Goal: Task Accomplishment & Management: Manage account settings

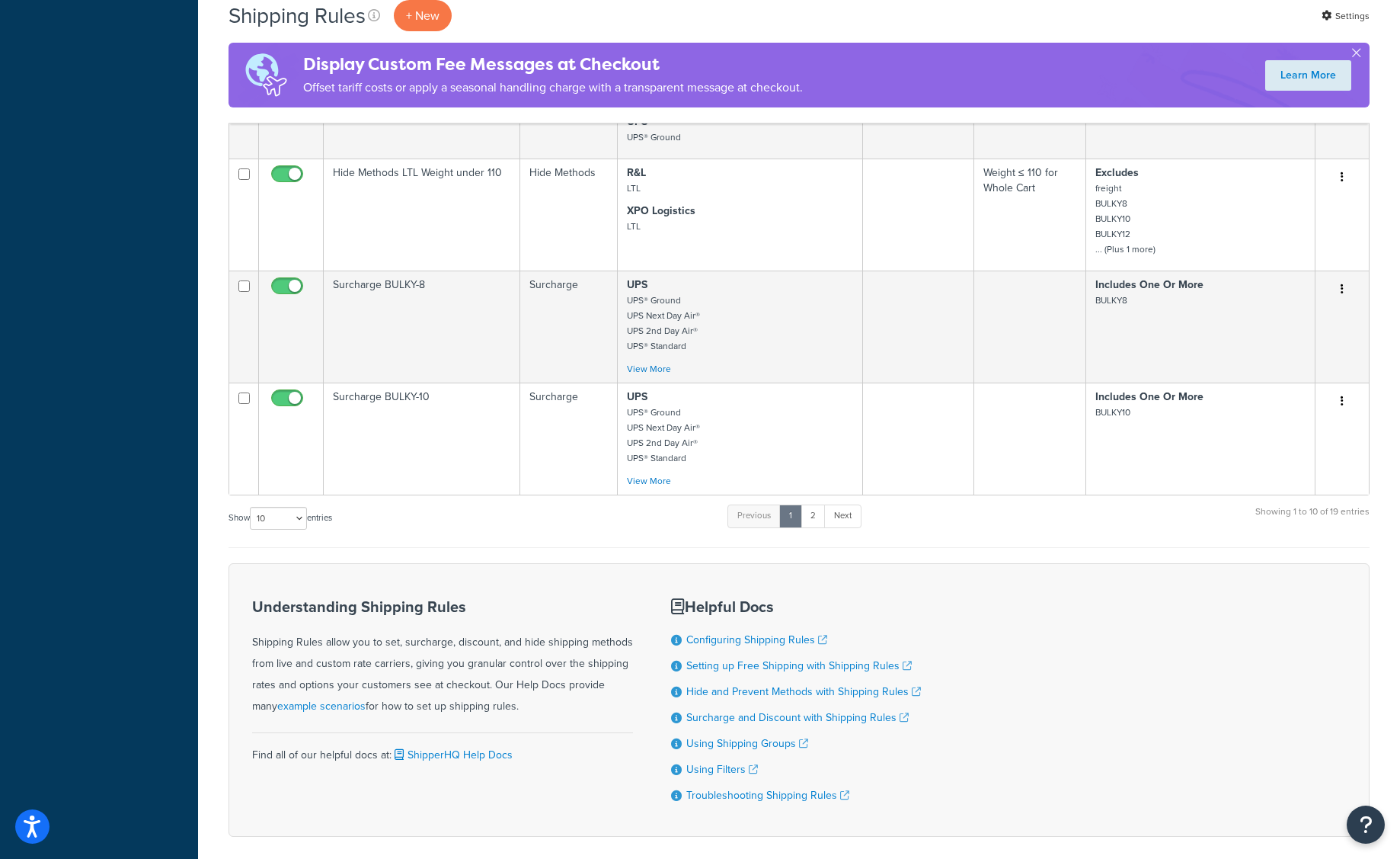
scroll to position [1037, 0]
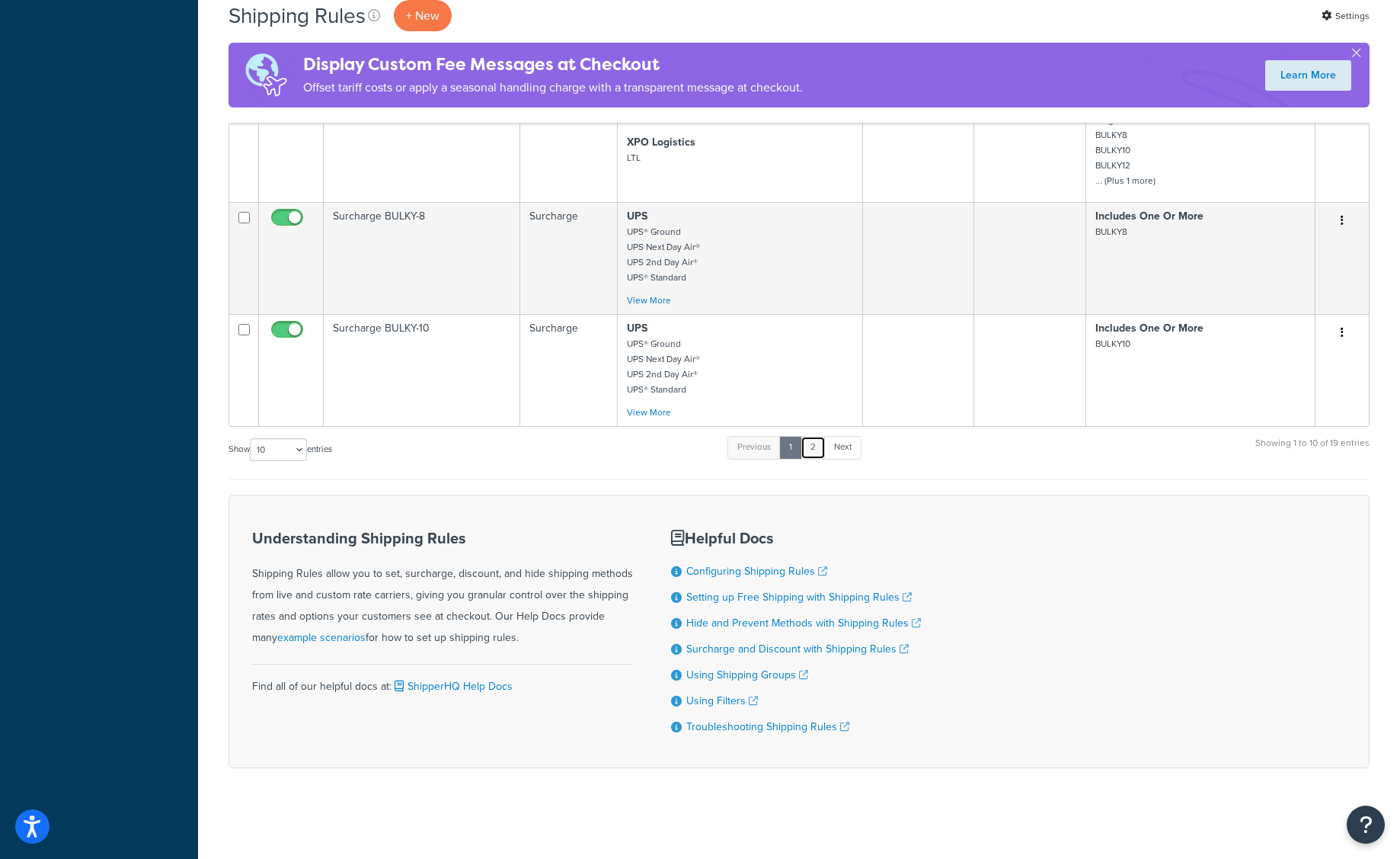
click at [821, 444] on link "2" at bounding box center [813, 447] width 25 height 23
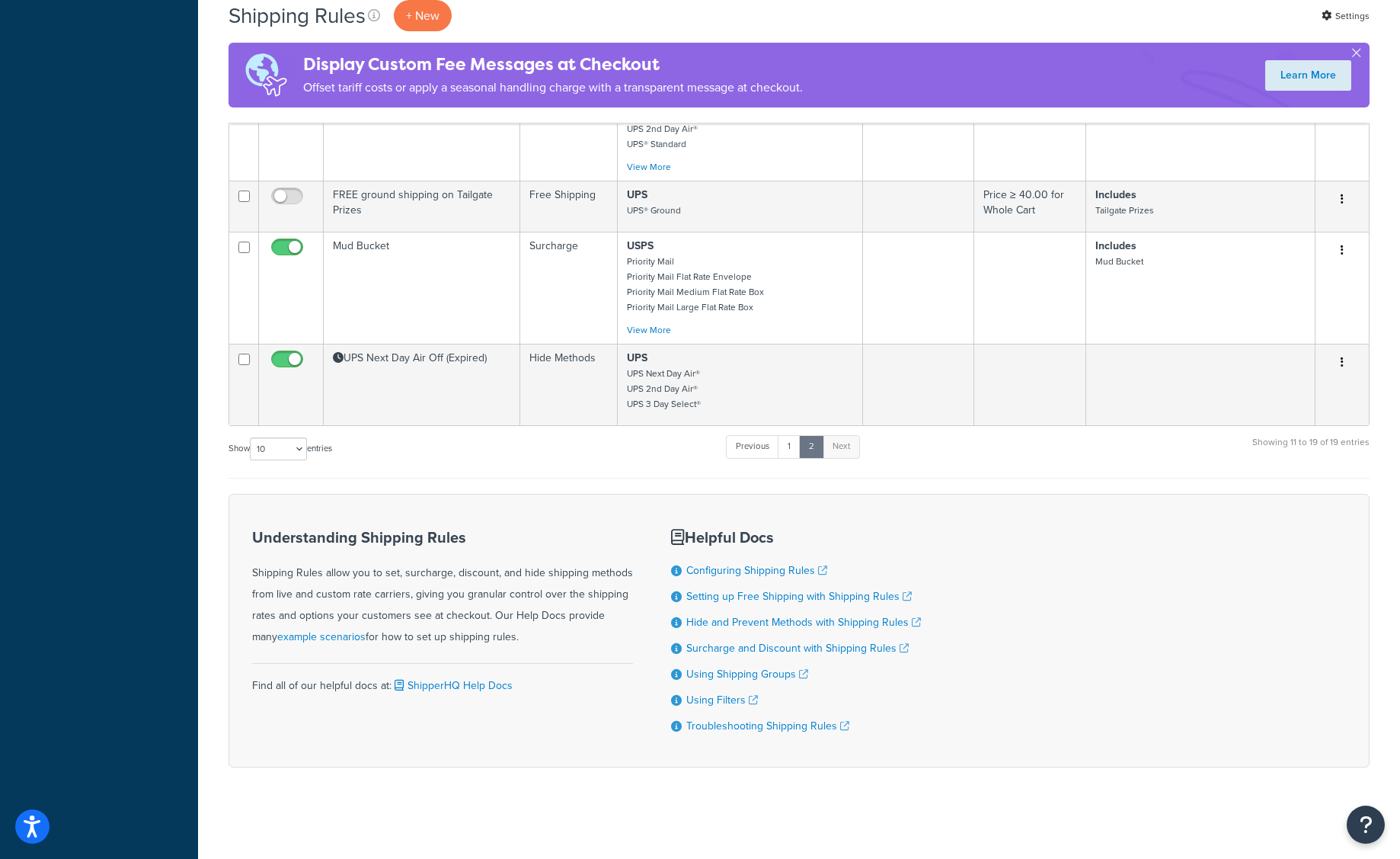
scroll to position [779, 0]
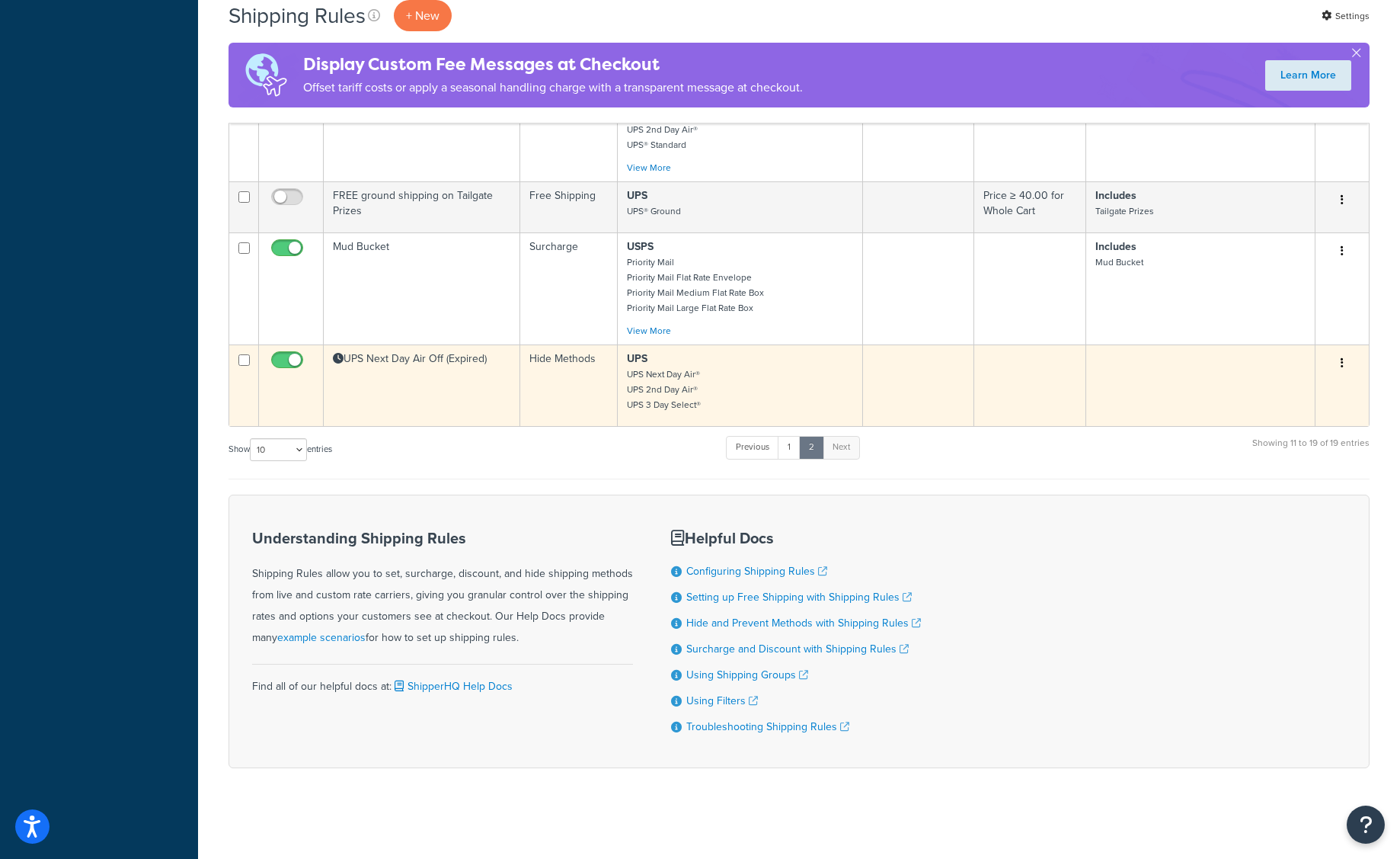
click at [525, 412] on td "Hide Methods" at bounding box center [569, 385] width 97 height 81
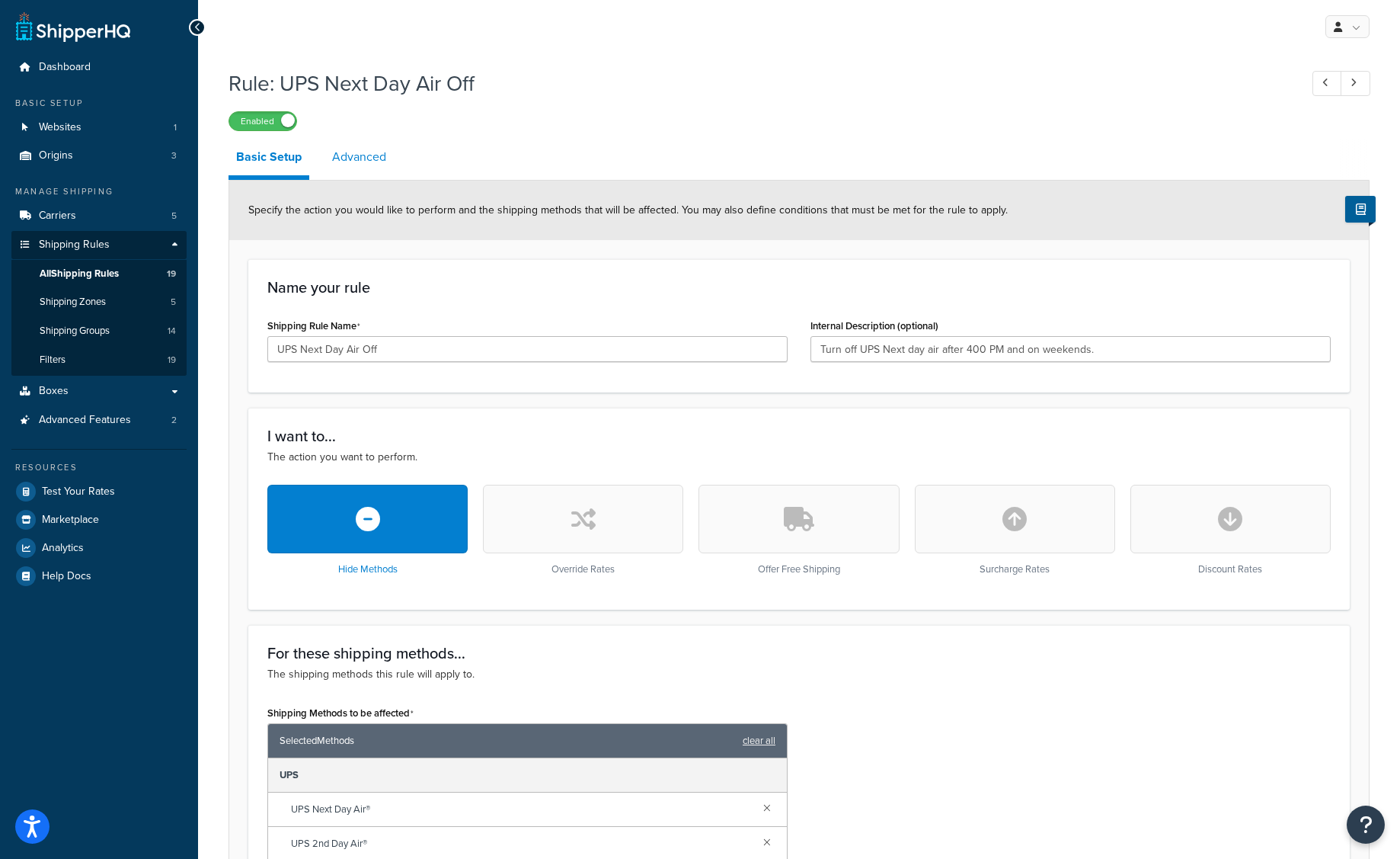
click at [363, 154] on link "Advanced" at bounding box center [359, 156] width 69 height 36
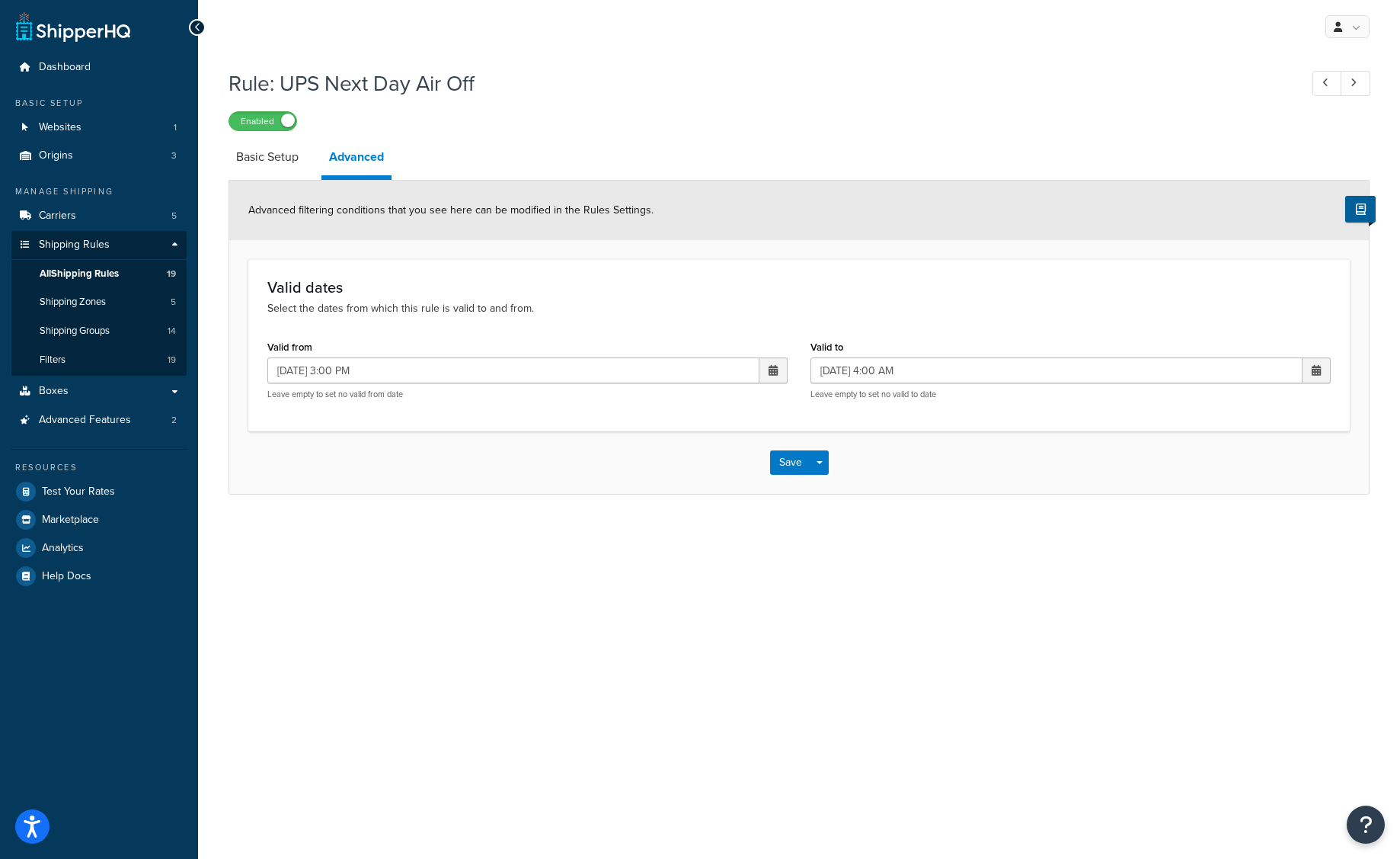
click at [771, 369] on span at bounding box center [773, 370] width 9 height 11
click at [743, 543] on td "29" at bounding box center [744, 537] width 26 height 23
type input "[DATE] 3:00 PM"
click at [1321, 370] on span at bounding box center [1316, 369] width 28 height 26
click at [1207, 562] on td "2" at bounding box center [1209, 560] width 26 height 24
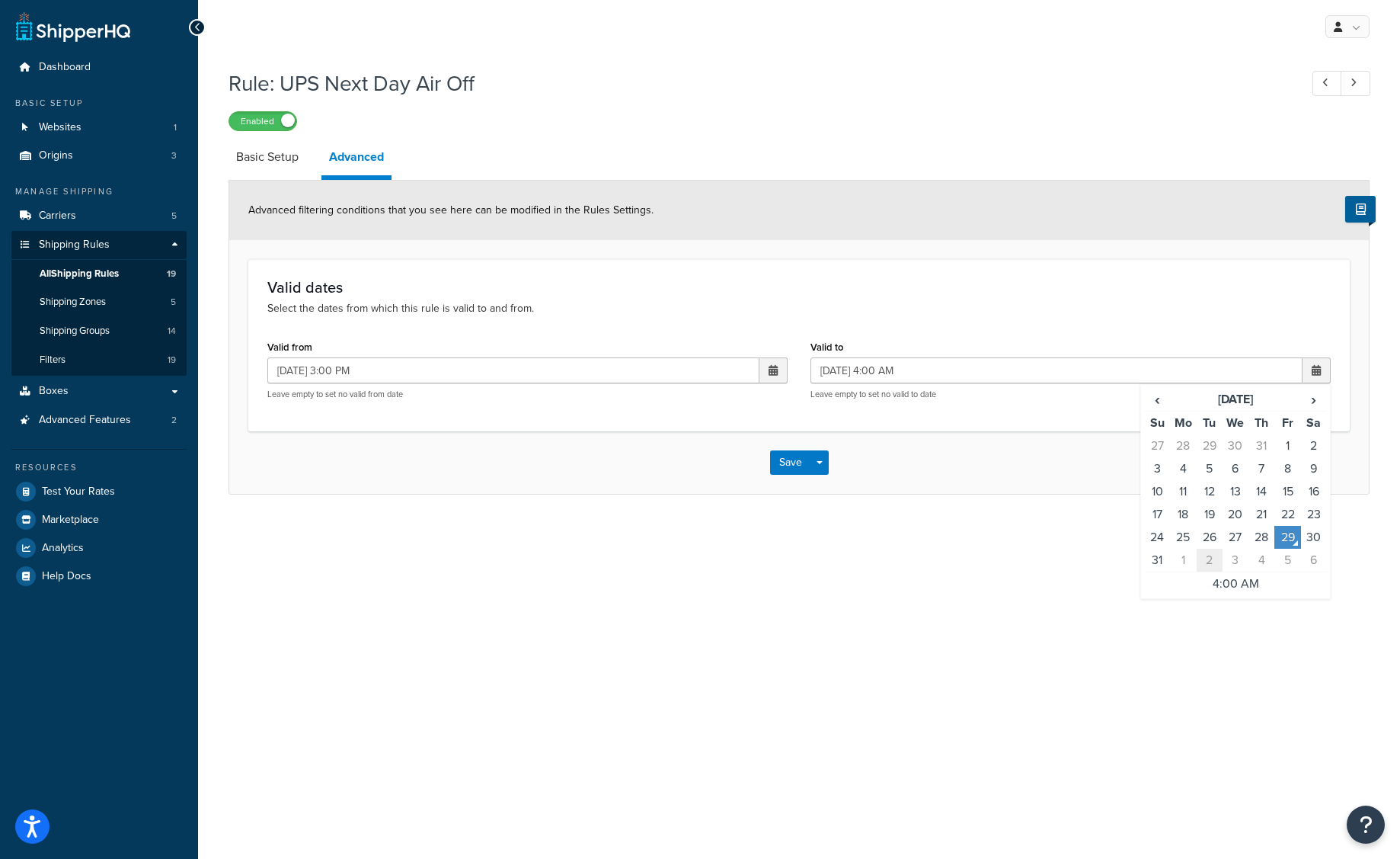
type input "[DATE] 4:00 AM"
click at [785, 460] on button "Save" at bounding box center [791, 463] width 42 height 25
